Goal: Information Seeking & Learning: Check status

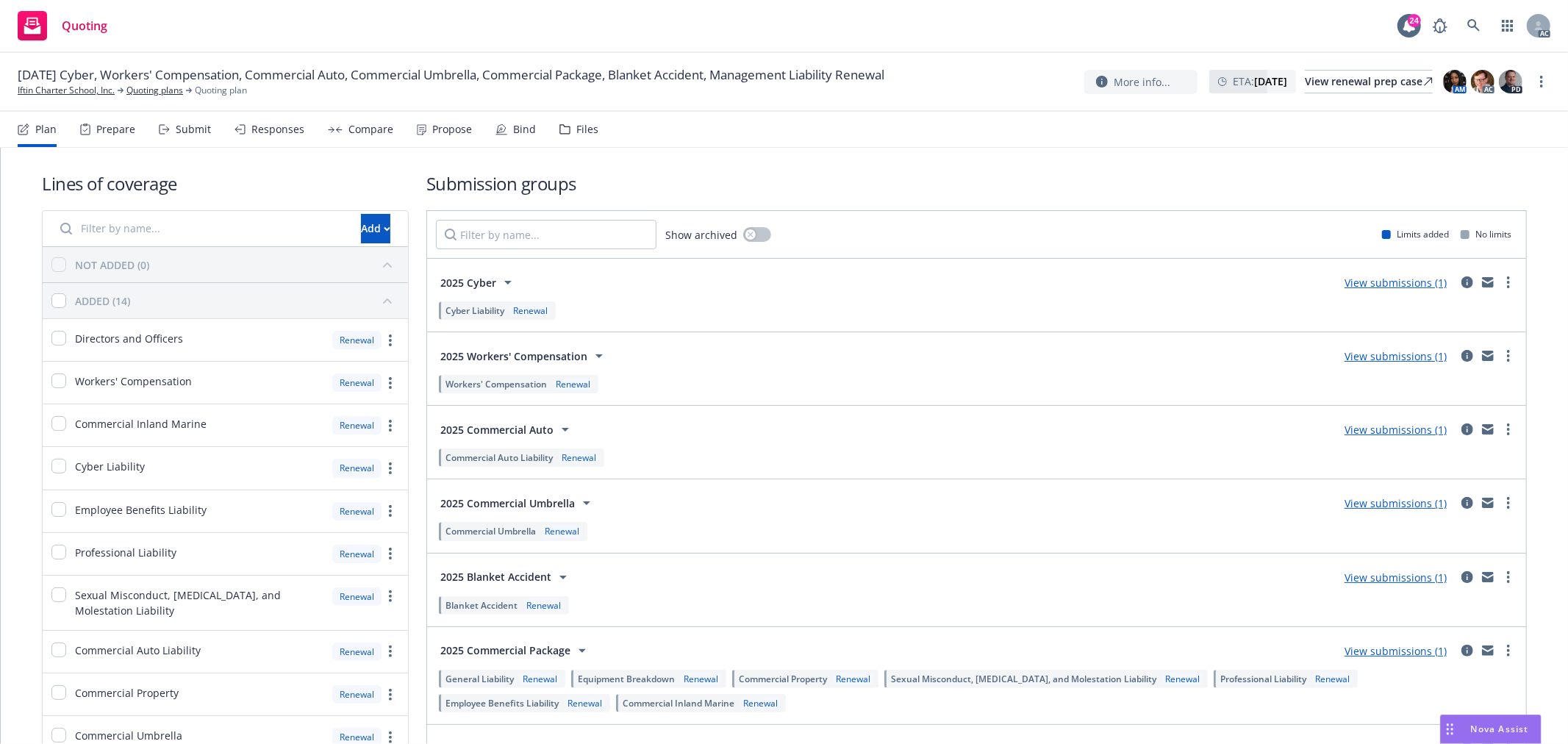
click at [1546, 72] on div "More info... ETA : October 1, 2025 View renewal prep case AM AC PD" at bounding box center [1317, 81] width 466 height 27
click at [1541, 80] on circle "more" at bounding box center [1541, 81] width 3 height 3
click at [1463, 118] on link "Copy logging email" at bounding box center [1468, 112] width 164 height 30
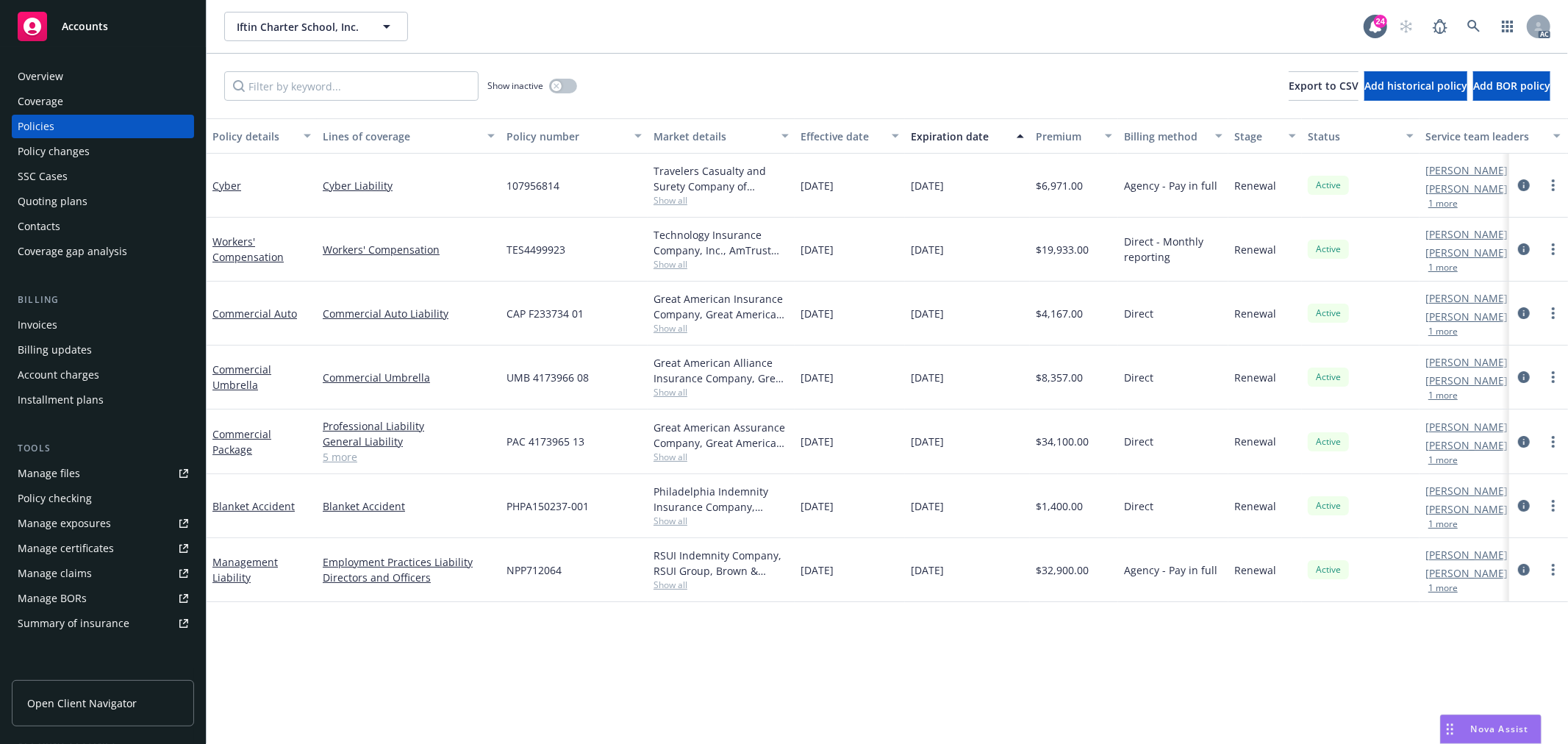
click at [1461, 199] on div "1 more" at bounding box center [1476, 204] width 103 height 9
click at [1453, 203] on button "1 more" at bounding box center [1443, 204] width 30 height 9
